Goal: Task Accomplishment & Management: Manage account settings

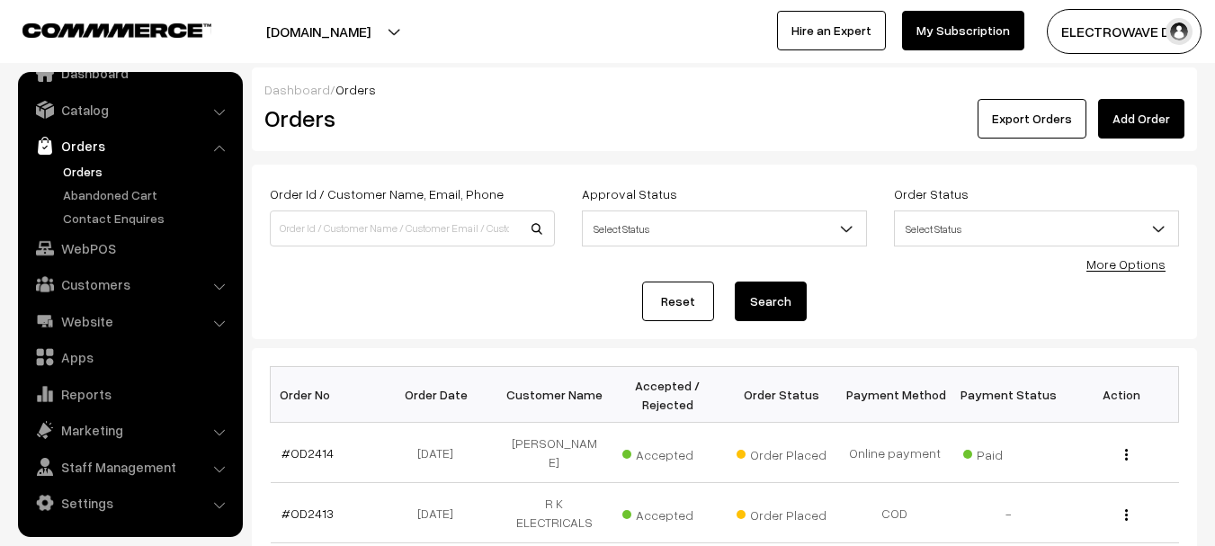
click at [1181, 31] on img "button" at bounding box center [1179, 31] width 27 height 27
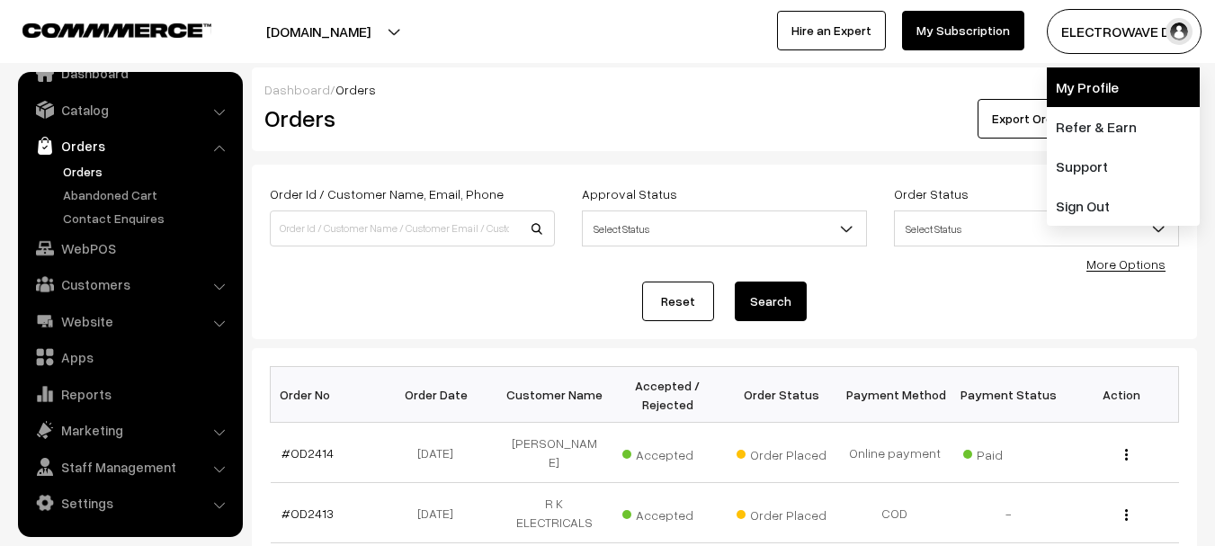
click at [1107, 92] on link "My Profile" at bounding box center [1123, 87] width 153 height 40
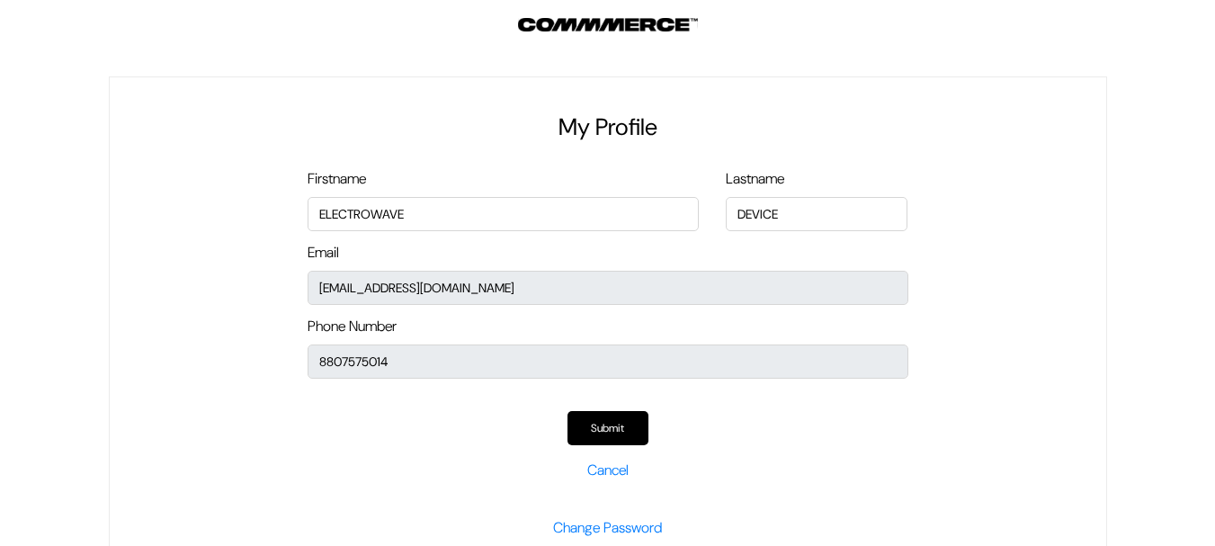
click at [303, 290] on div "My Profile Firstname ELECTROWAVE Lastname DEVICE Email kailash_parihar@hotmail.…" at bounding box center [608, 333] width 998 height 514
click at [623, 423] on button "Submit" at bounding box center [607, 428] width 81 height 34
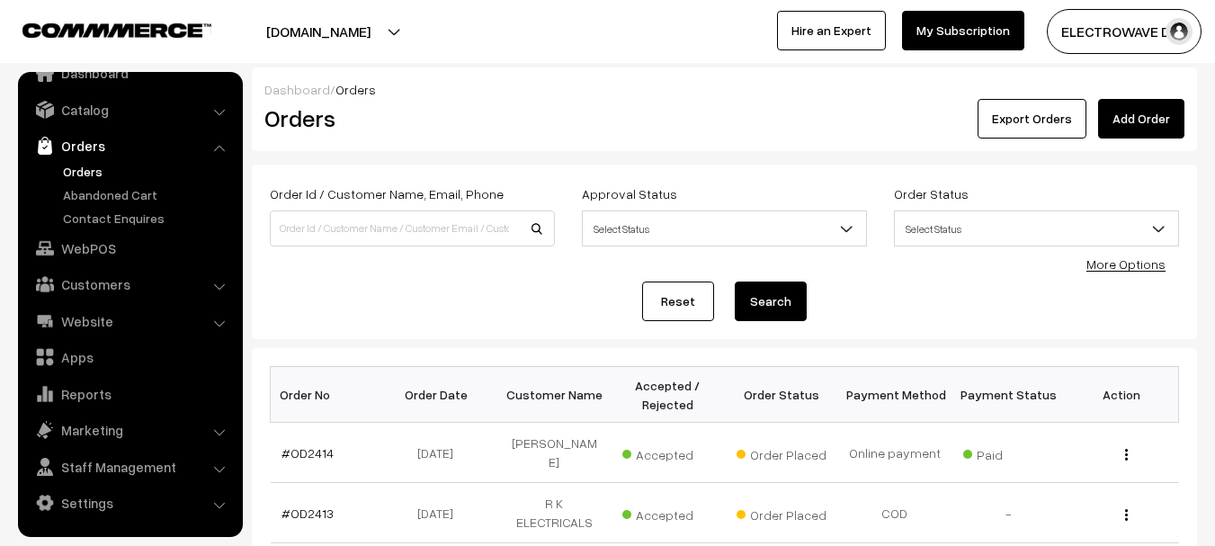
scroll to position [270, 0]
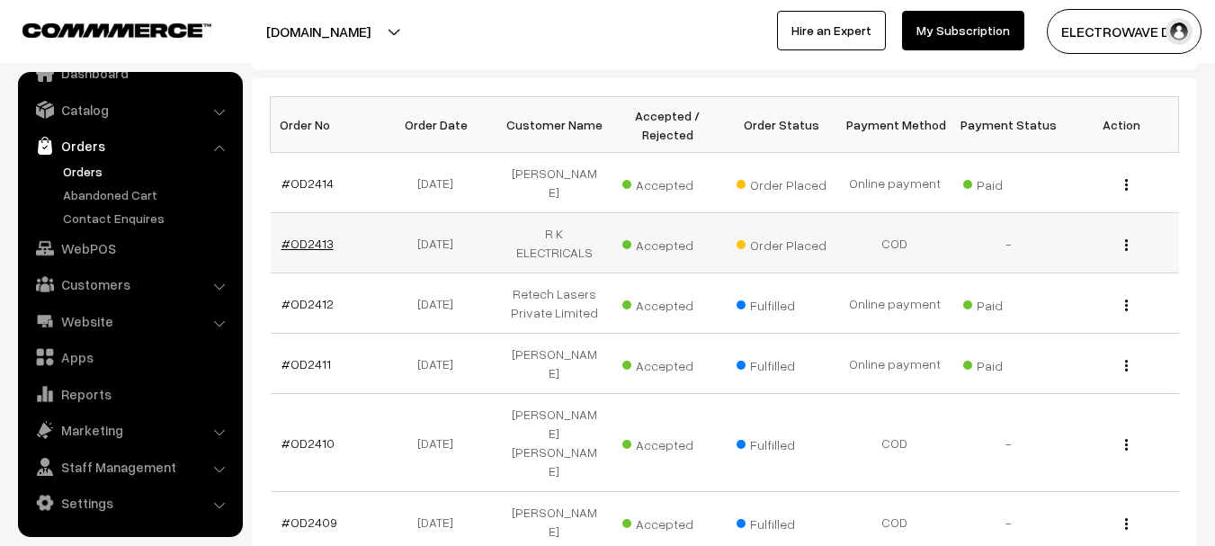
click at [315, 236] on link "#OD2413" at bounding box center [307, 243] width 52 height 15
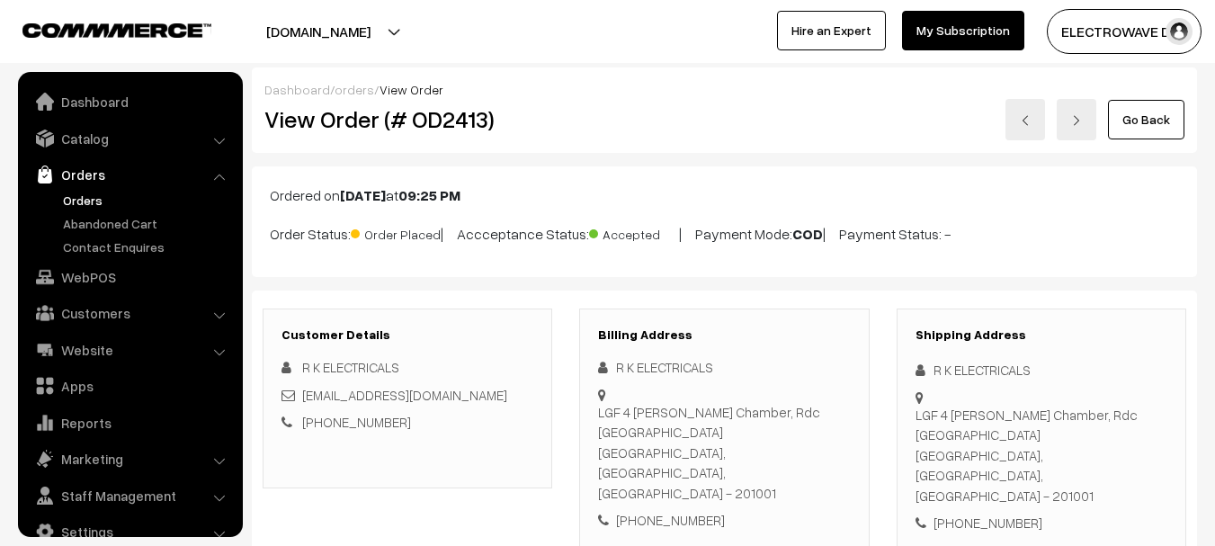
scroll to position [29, 0]
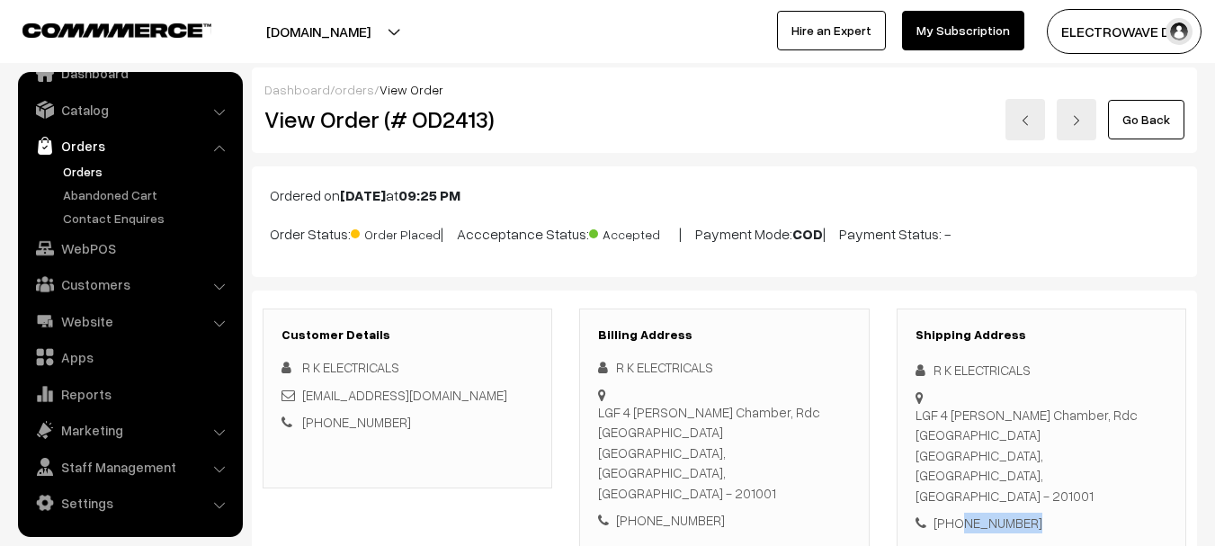
drag, startPoint x: 956, startPoint y: 481, endPoint x: 1057, endPoint y: 492, distance: 101.3
click at [1057, 513] on div "+91 9958949394" at bounding box center [1042, 523] width 252 height 21
click at [990, 513] on div "+91 9958949394" at bounding box center [1042, 523] width 252 height 21
drag, startPoint x: 1014, startPoint y: 478, endPoint x: 918, endPoint y: 478, distance: 95.3
click at [918, 513] on div "+91 9958949394" at bounding box center [1042, 523] width 252 height 21
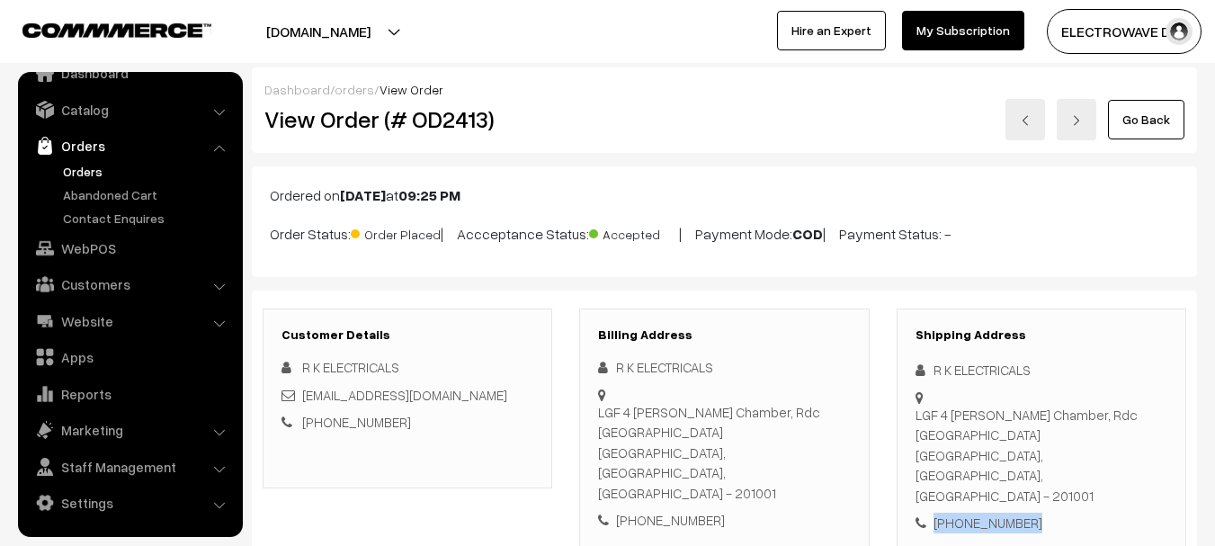
copy div "+91 9958949394"
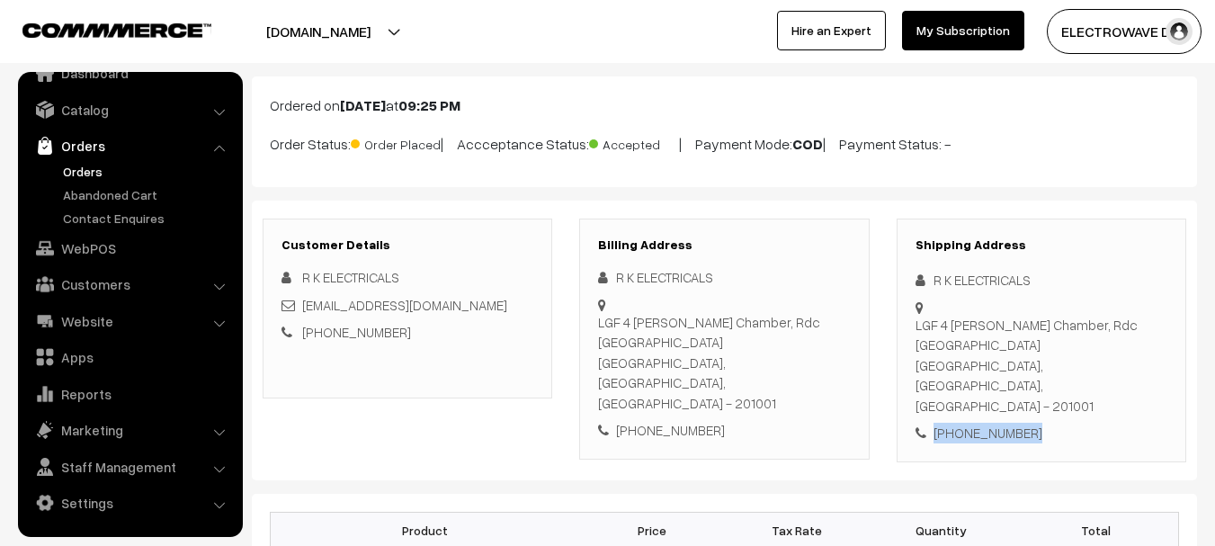
click at [90, 169] on link "Orders" at bounding box center [147, 171] width 178 height 19
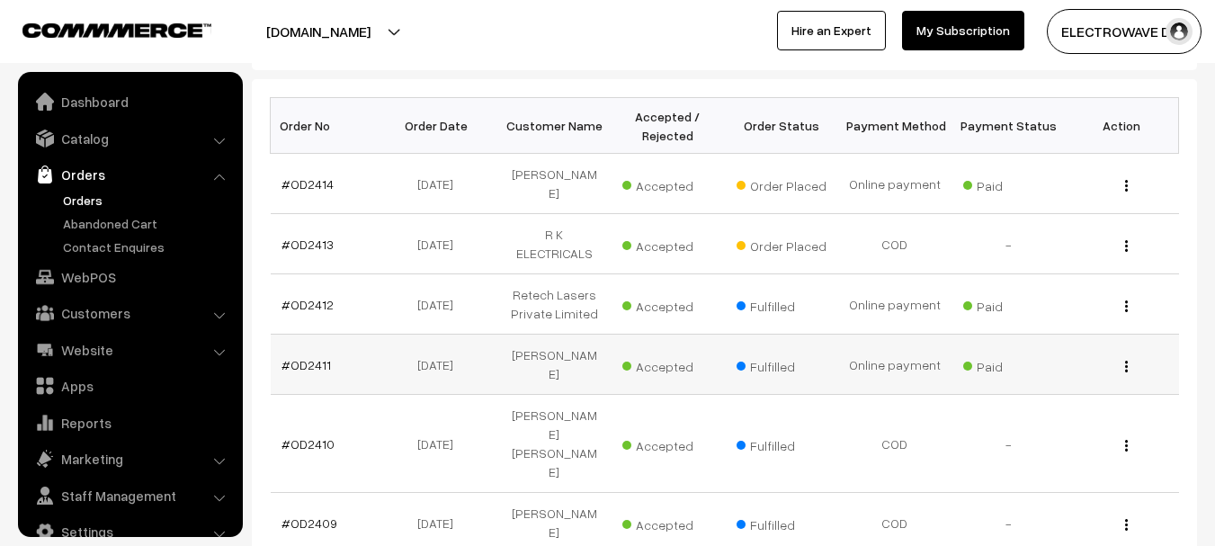
scroll to position [29, 0]
